Goal: Use online tool/utility: Utilize a website feature to perform a specific function

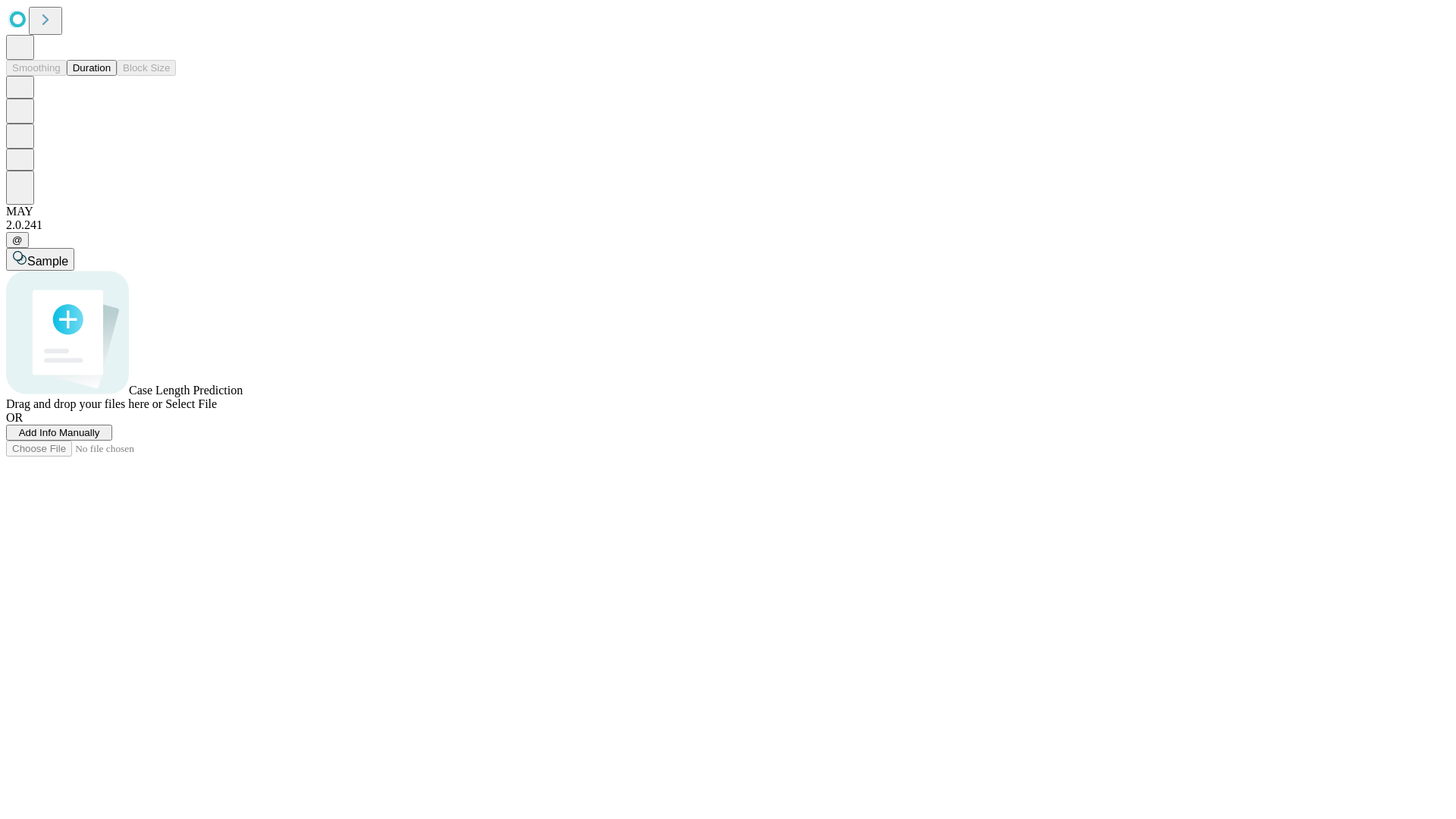
click at [111, 75] on button "Duration" at bounding box center [92, 67] width 50 height 16
click at [68, 255] on span "Sample" at bounding box center [47, 262] width 41 height 13
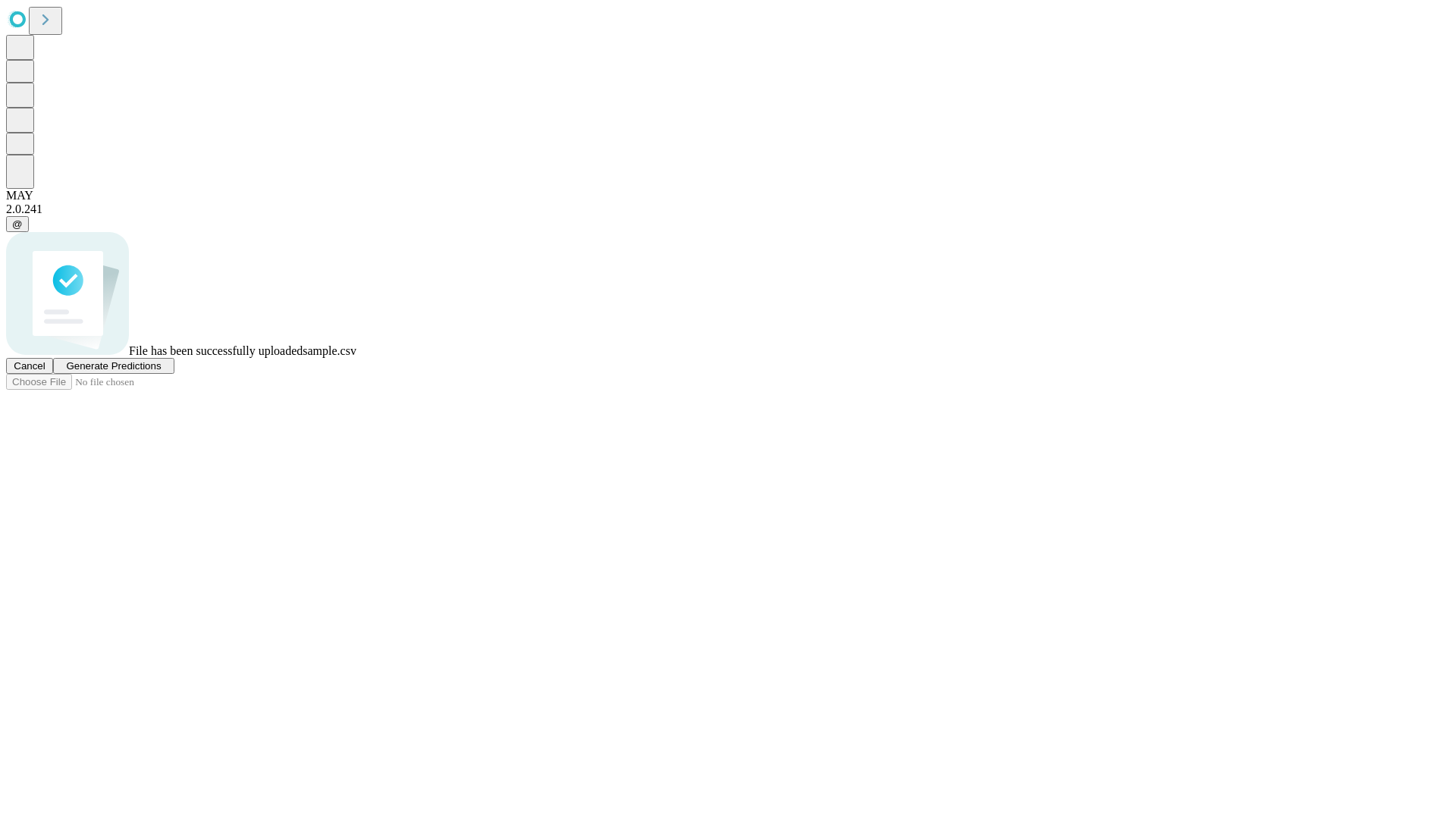
click at [161, 371] on span "Generate Predictions" at bounding box center [114, 366] width 95 height 11
